Goal: Information Seeking & Learning: Learn about a topic

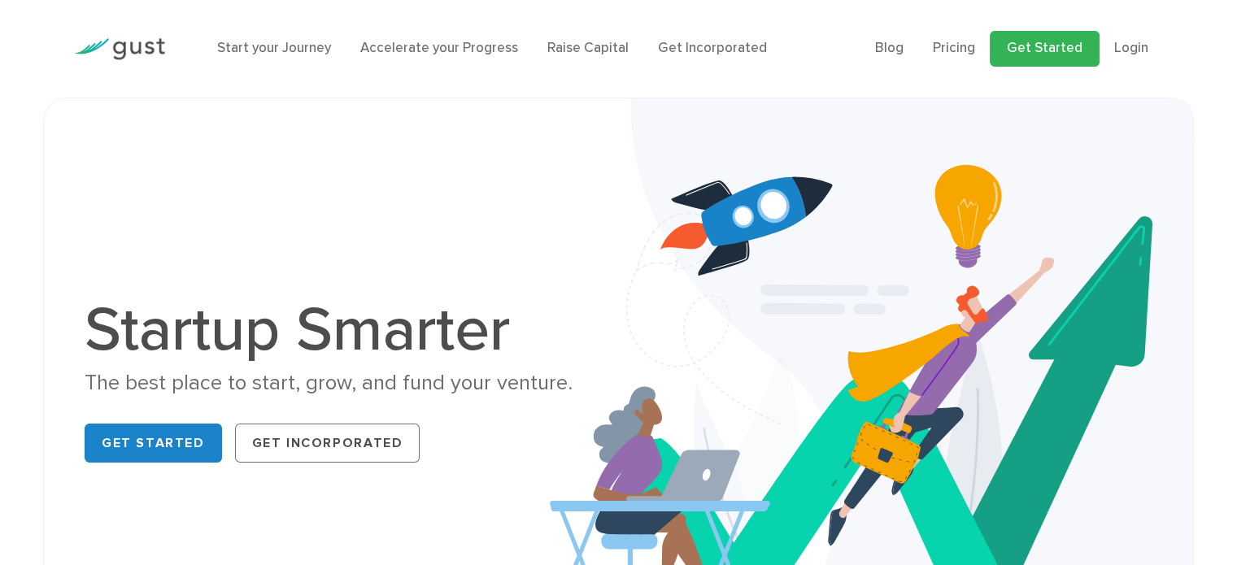
click at [1062, 41] on link "Get Started" at bounding box center [1044, 49] width 110 height 36
click at [589, 50] on link "Raise Capital" at bounding box center [587, 48] width 81 height 16
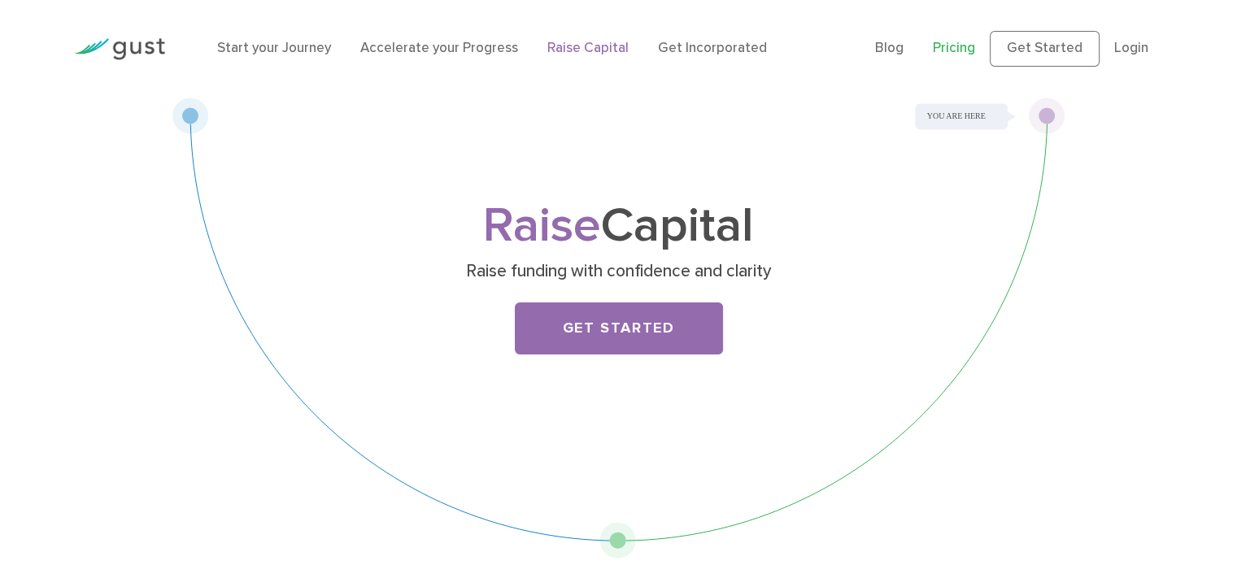
click at [974, 52] on link "Pricing" at bounding box center [953, 48] width 42 height 16
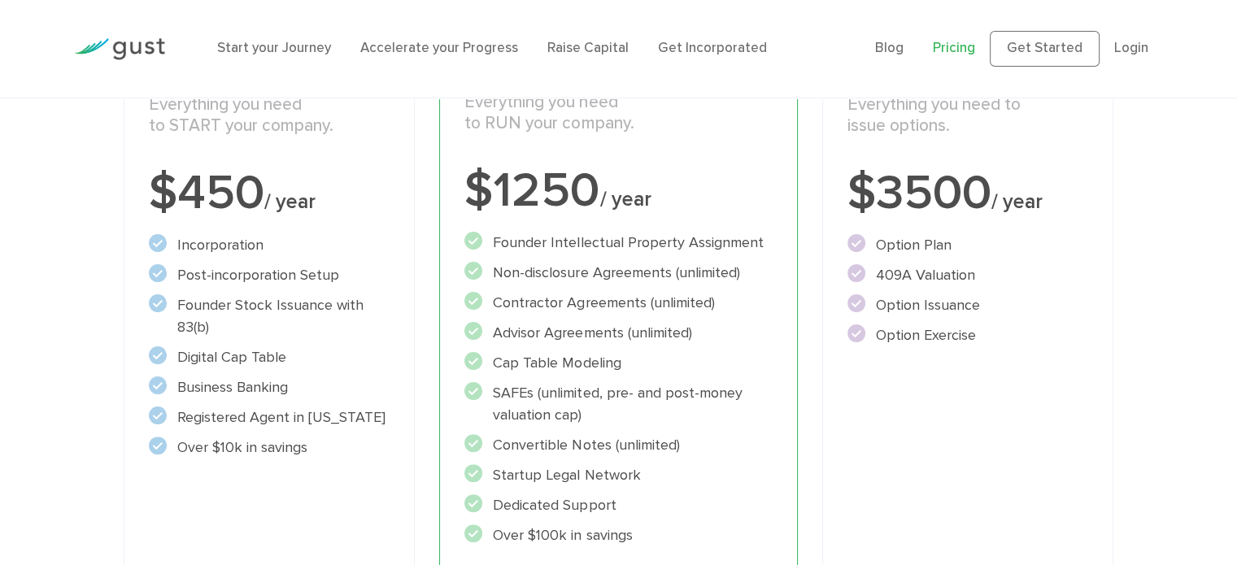
scroll to position [325, 0]
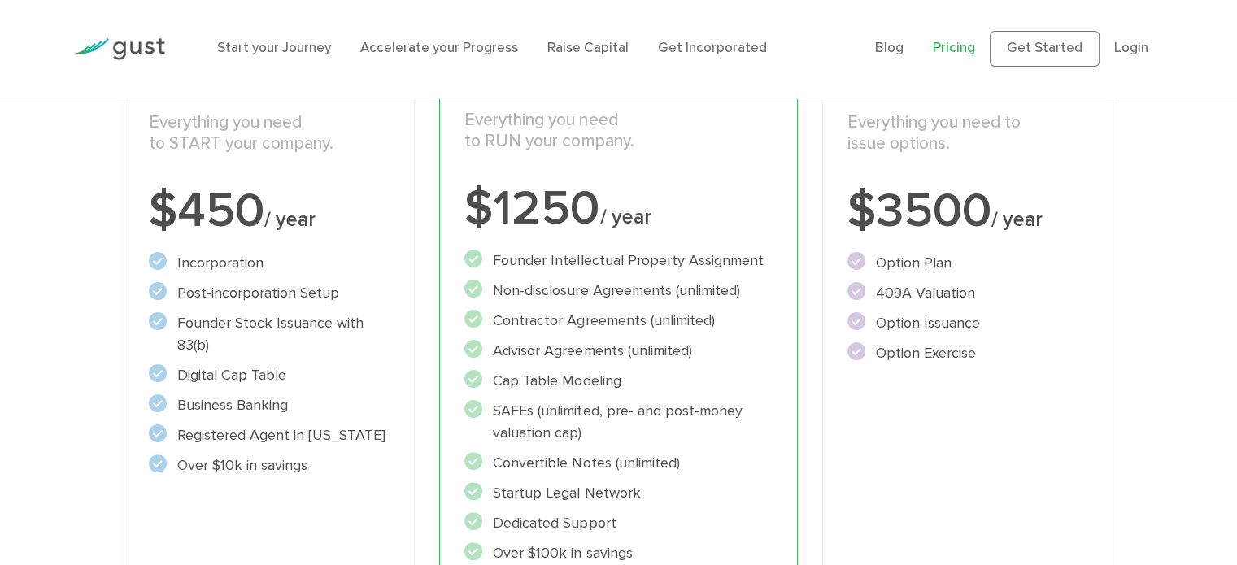
click at [1028, 410] on div "Raise Includes START and ACCELERATE Everything you need to issue options. $3500…" at bounding box center [968, 365] width 292 height 696
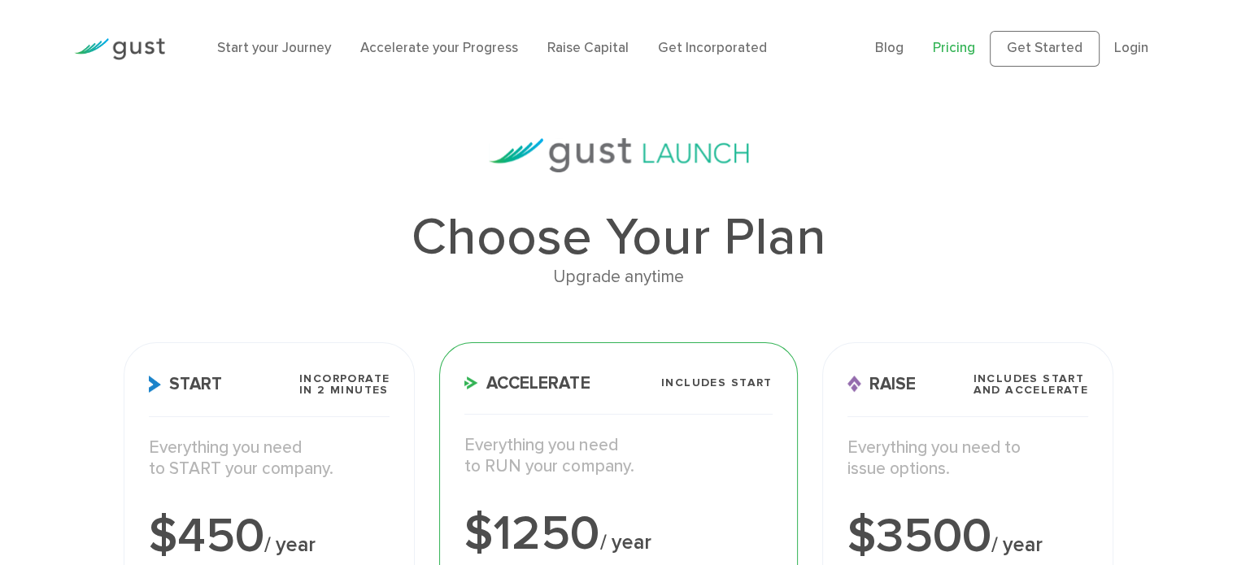
scroll to position [0, 0]
